Goal: Information Seeking & Learning: Learn about a topic

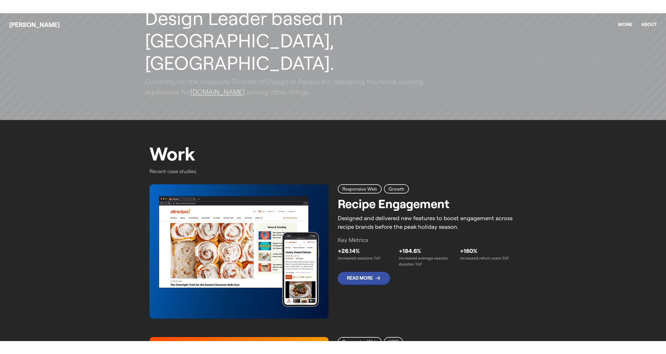
scroll to position [229, 0]
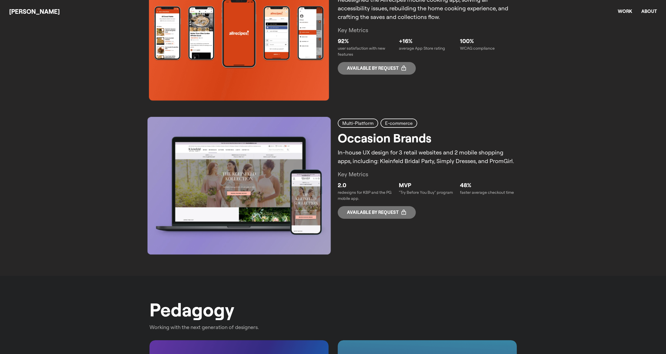
scroll to position [918, 0]
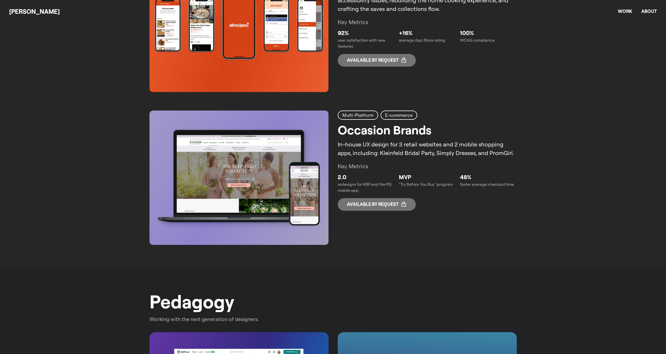
click at [363, 205] on p "Available by request" at bounding box center [373, 203] width 52 height 5
click at [394, 62] on p "Available by request" at bounding box center [373, 59] width 52 height 5
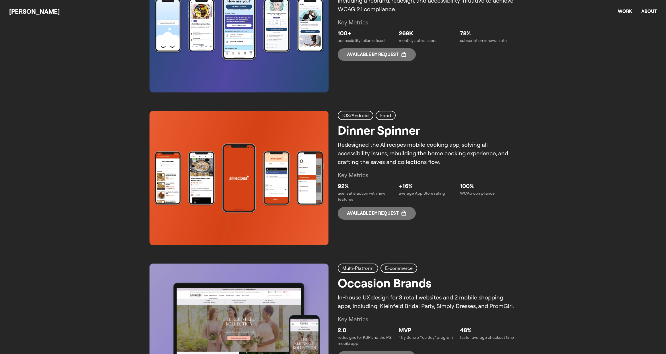
click at [394, 57] on p "Available by request" at bounding box center [373, 54] width 52 height 5
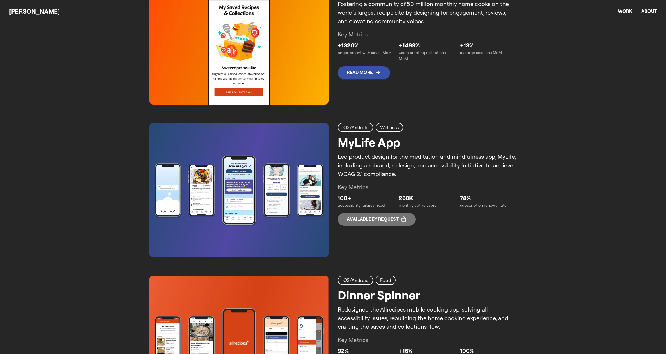
scroll to position [574, 0]
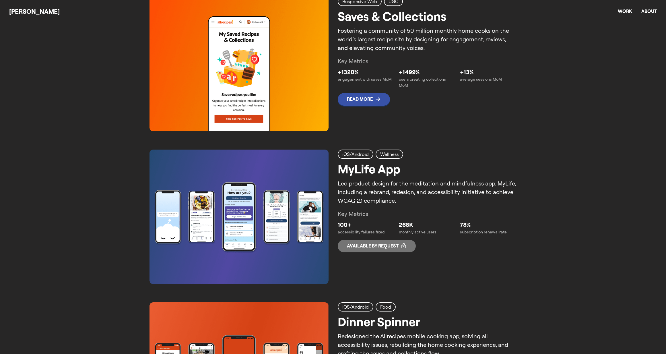
drag, startPoint x: 308, startPoint y: 187, endPoint x: 321, endPoint y: 176, distance: 17.3
click at [309, 187] on img at bounding box center [238, 216] width 179 height 134
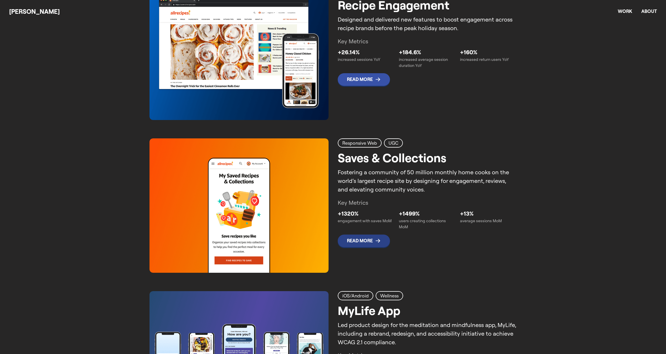
scroll to position [421, 0]
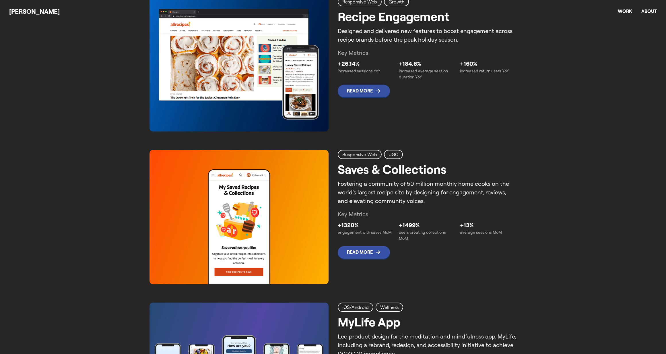
click at [357, 89] on p "Read More" at bounding box center [360, 90] width 26 height 5
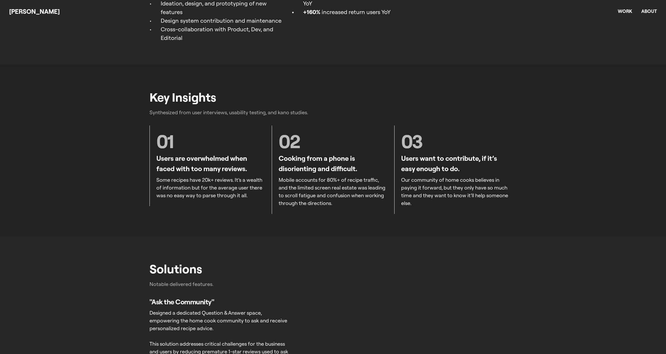
scroll to position [612, 0]
